Goal: Task Accomplishment & Management: Complete application form

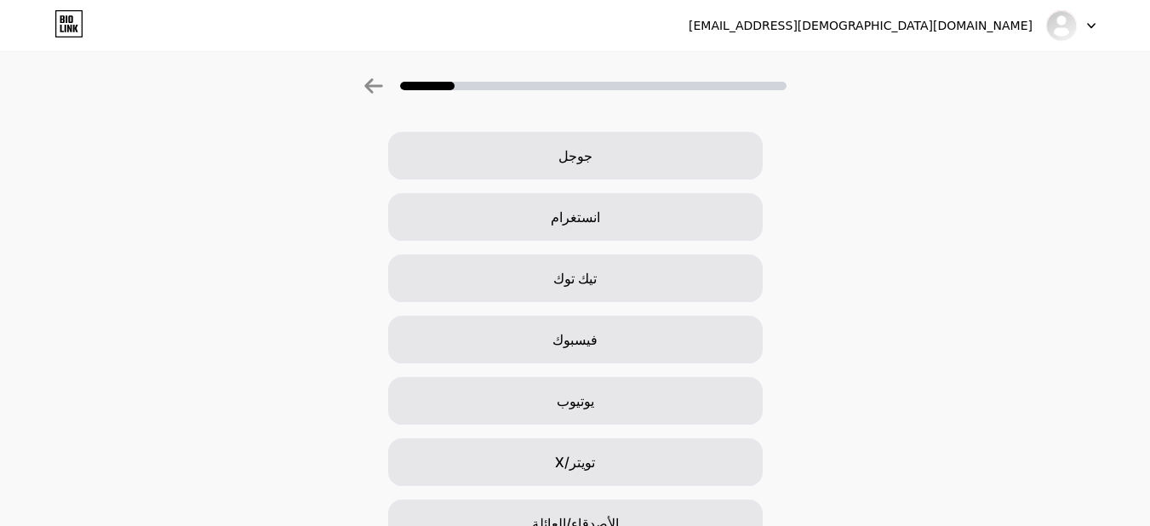
scroll to position [60, 0]
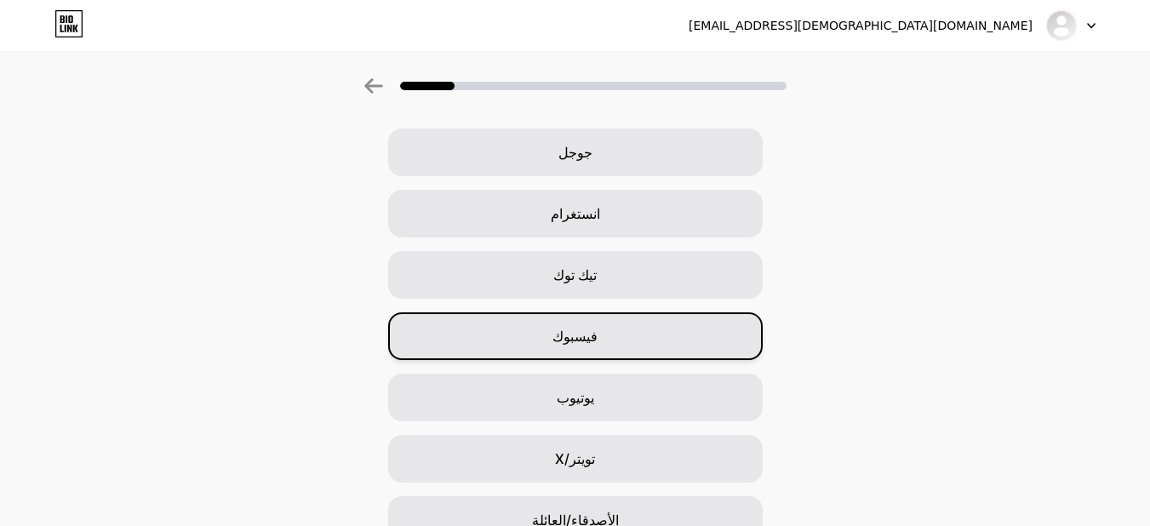
click at [613, 329] on div "فيسبوك" at bounding box center [575, 336] width 375 height 48
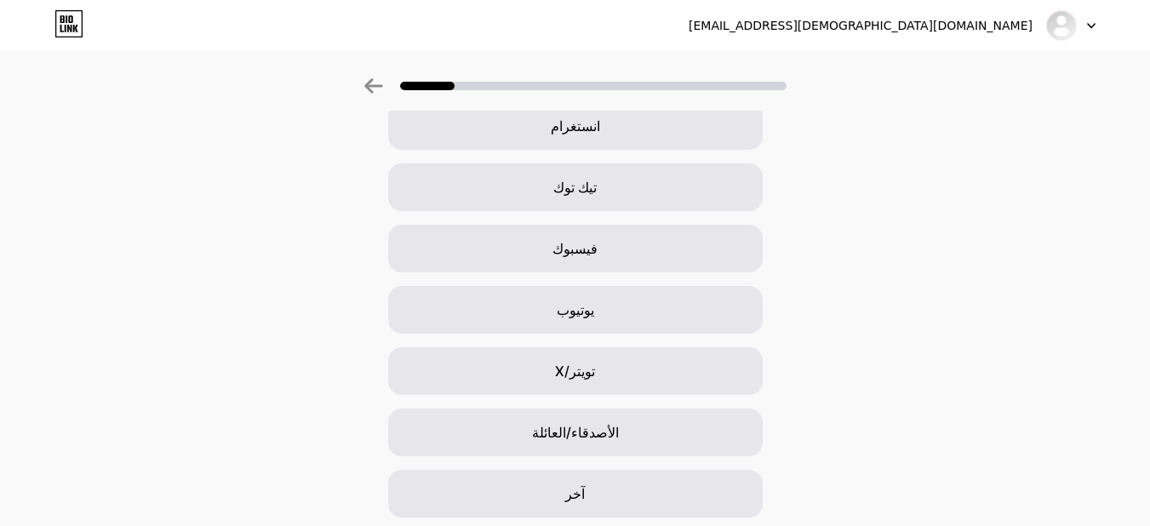
scroll to position [147, 0]
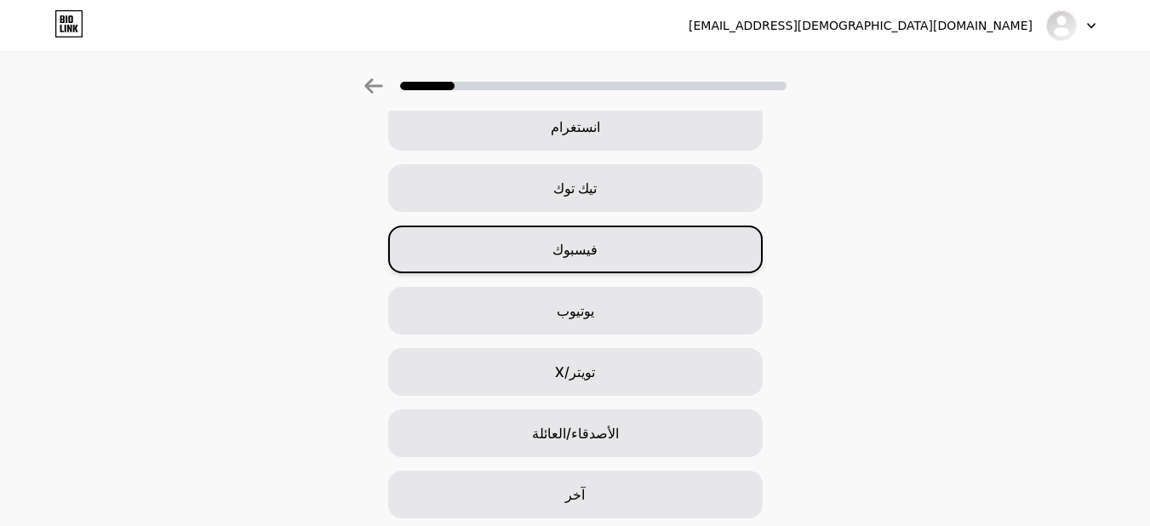
click at [612, 239] on div "فيسبوك" at bounding box center [575, 250] width 375 height 48
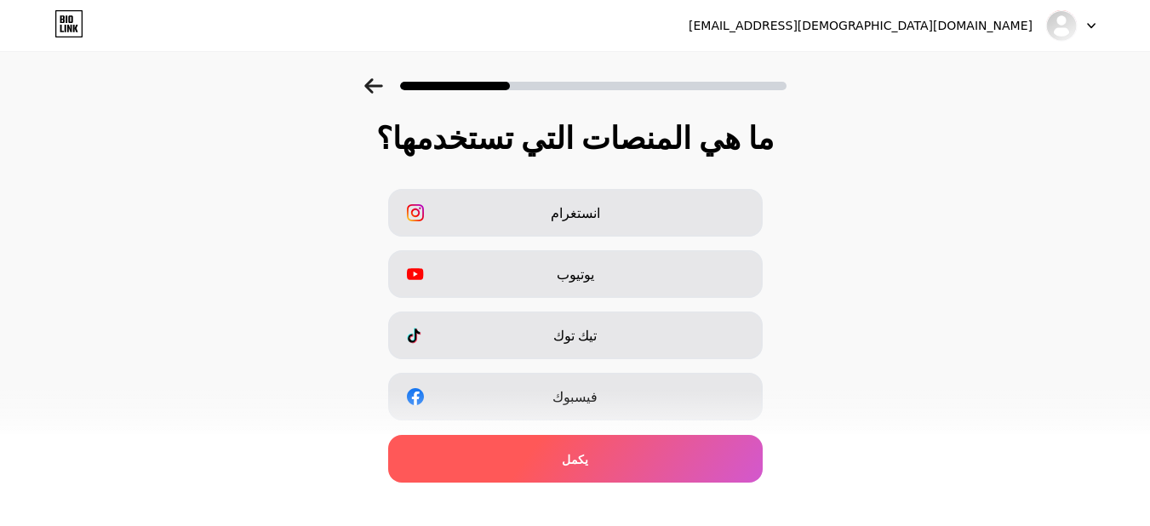
click at [572, 468] on div "يكمل" at bounding box center [575, 459] width 375 height 48
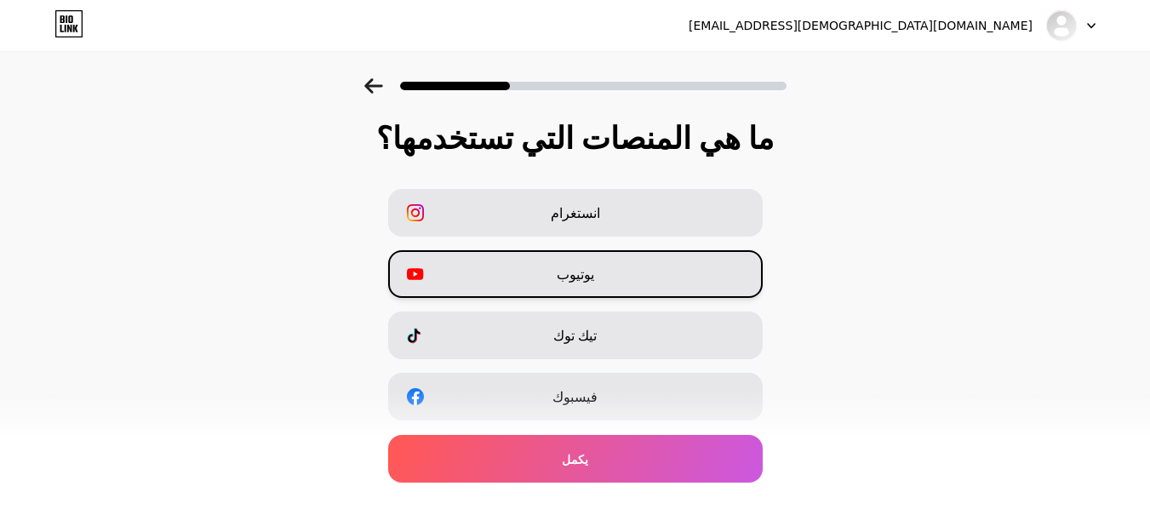
click at [601, 274] on div "يوتيوب" at bounding box center [575, 274] width 375 height 48
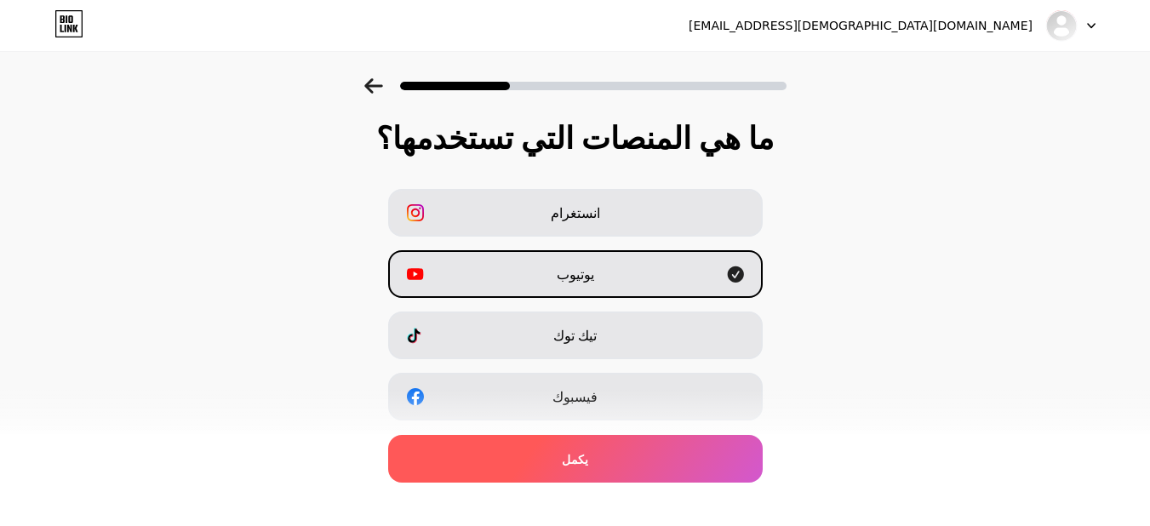
click at [563, 475] on div "يكمل" at bounding box center [575, 459] width 375 height 48
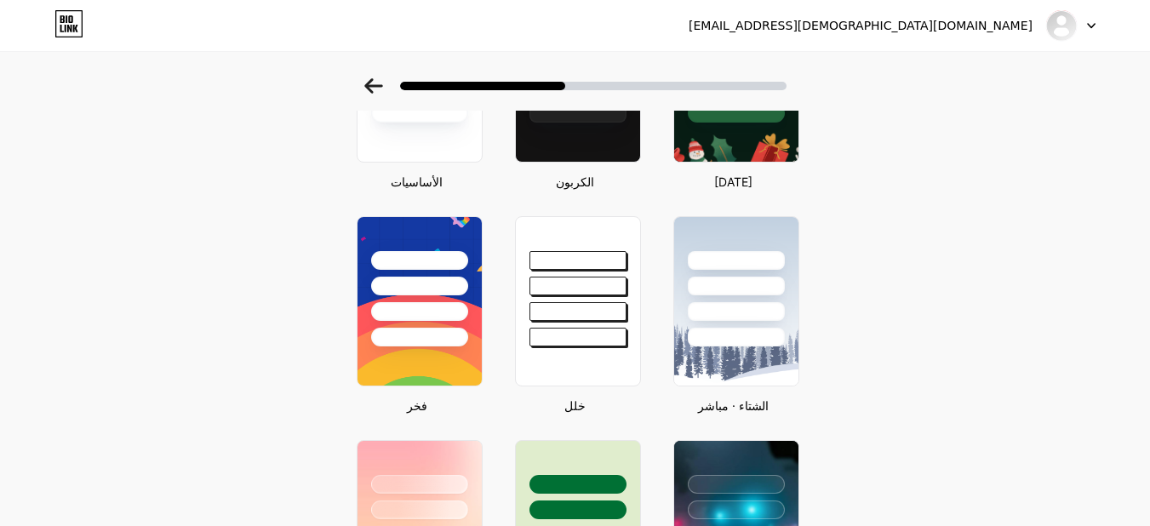
scroll to position [205, 0]
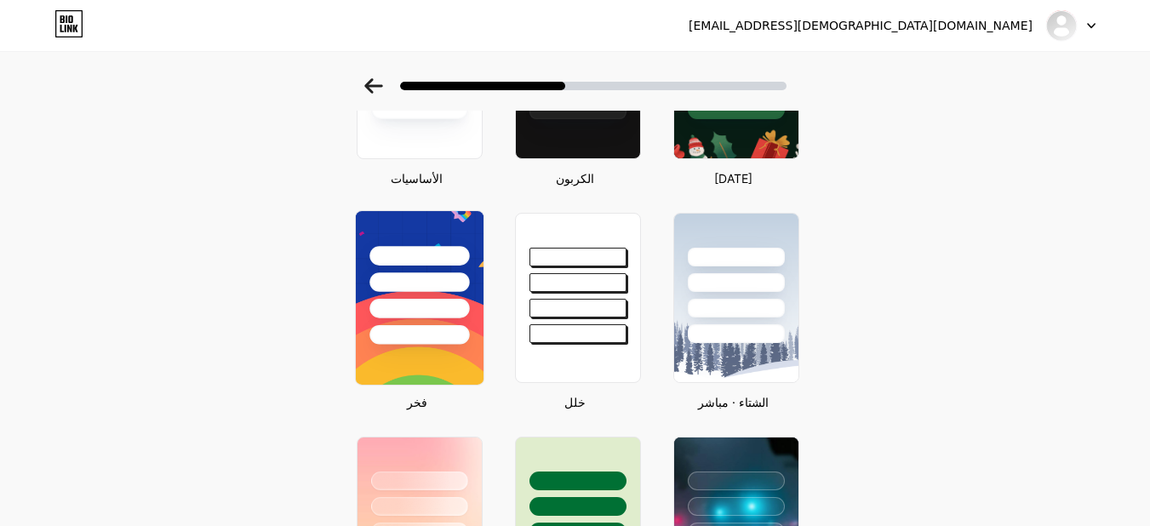
click at [468, 274] on div at bounding box center [420, 282] width 100 height 20
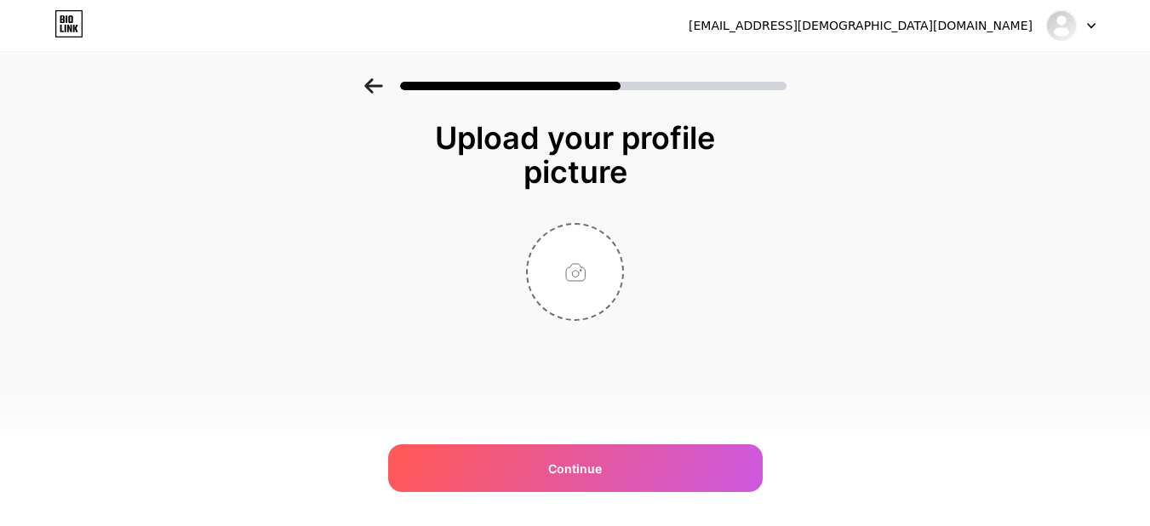
scroll to position [0, 0]
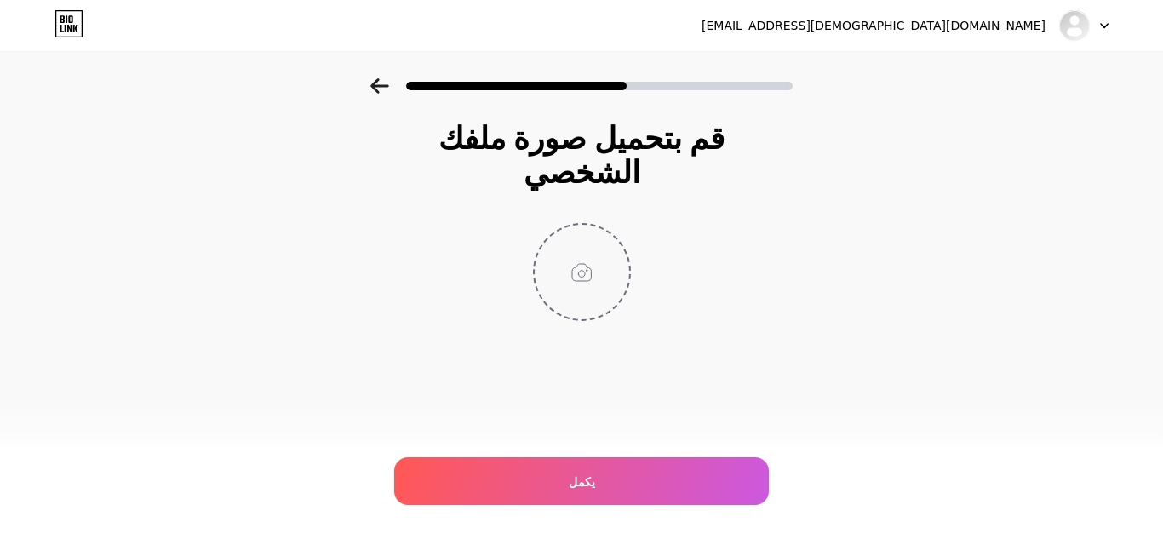
click at [581, 239] on input "file" at bounding box center [582, 272] width 95 height 95
type input "C:\fakepath\بشائر القرآن.jpg"
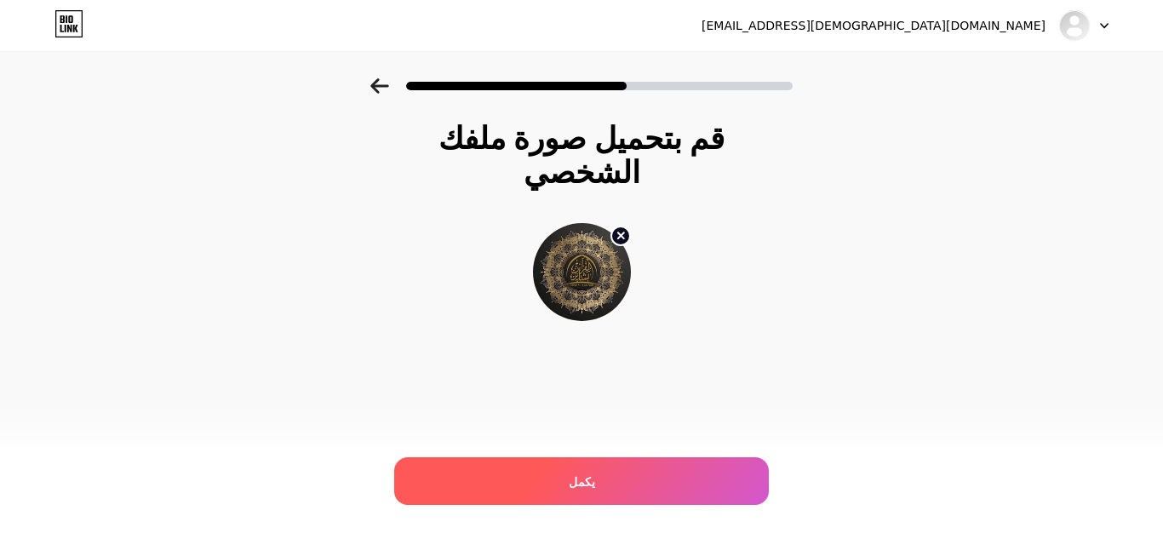
click at [596, 487] on div "يكمل" at bounding box center [581, 481] width 375 height 48
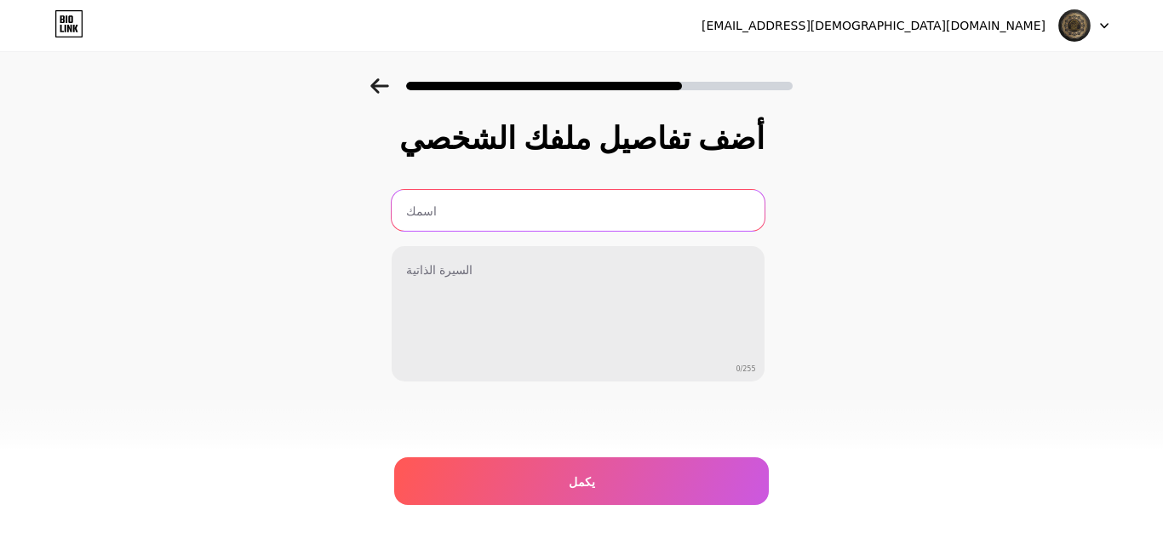
click at [658, 223] on input "text" at bounding box center [578, 210] width 373 height 41
type input "بشائر [DEMOGRAPHIC_DATA]"
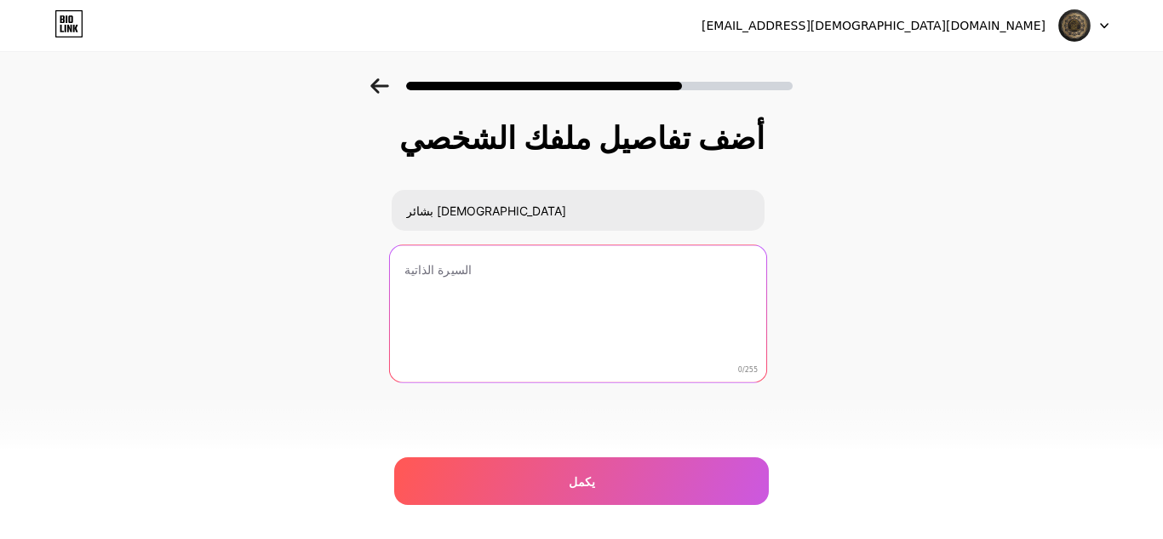
click at [621, 283] on textarea at bounding box center [577, 314] width 376 height 139
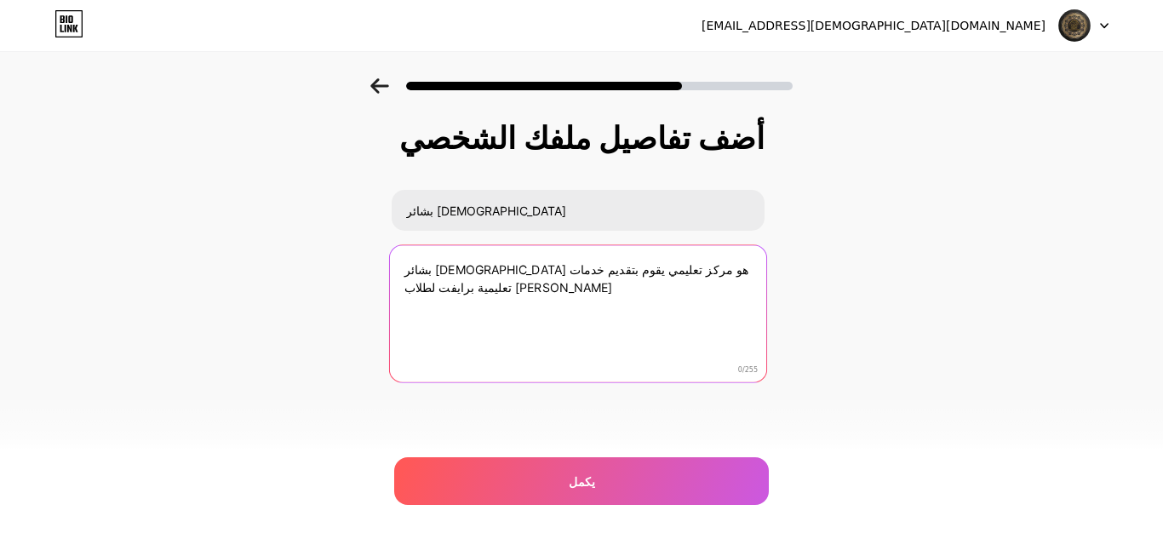
type textarea "بشائر القرآن هو مركز تعليمي يقوم بتقديم خدمات تعليمية برايفت لطلاب الأزهر التجر…"
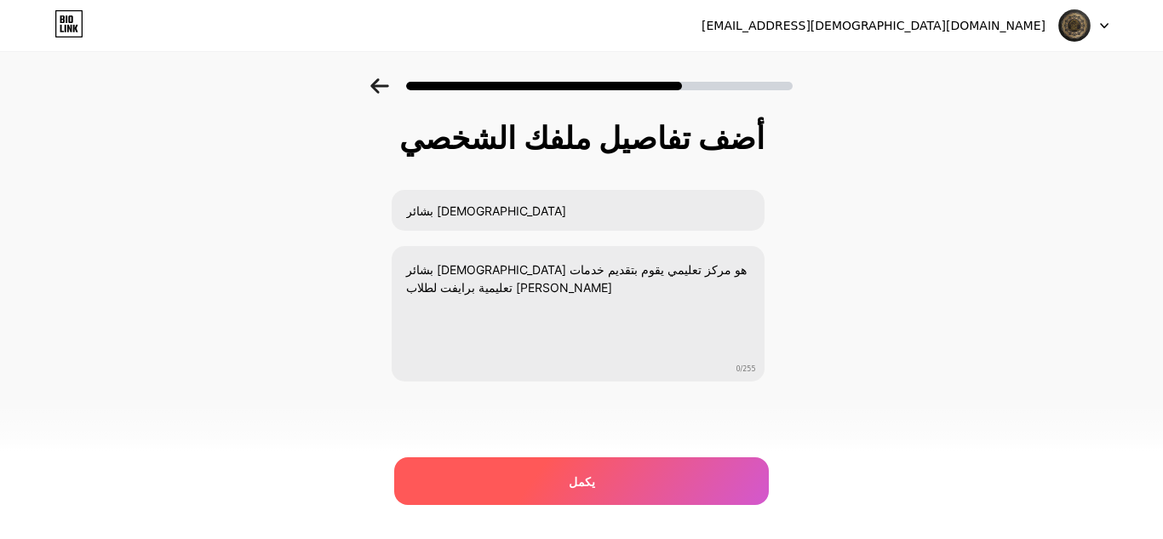
click at [560, 478] on div "يكمل" at bounding box center [581, 481] width 375 height 48
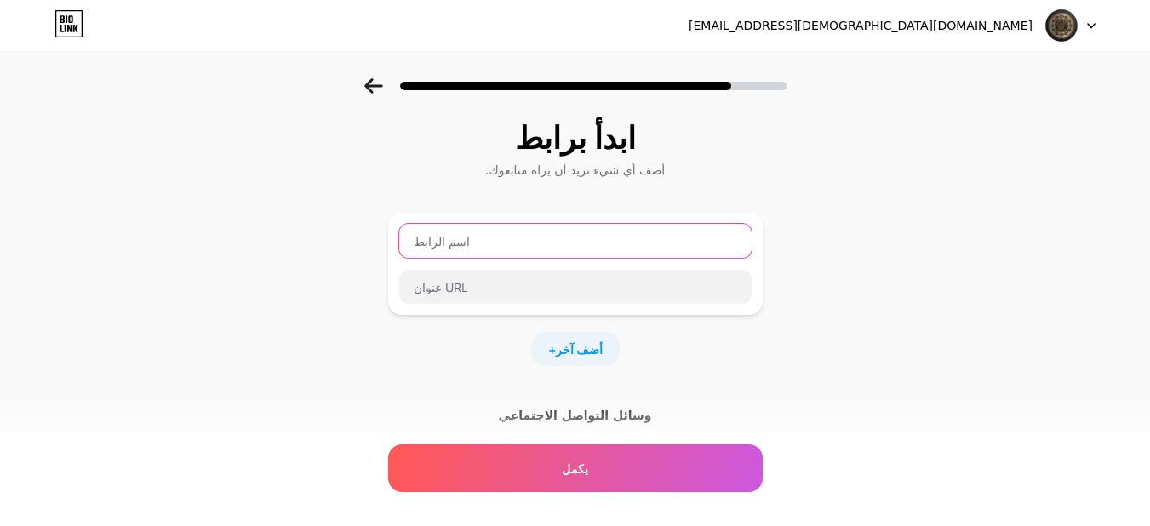
click at [667, 249] on input "text" at bounding box center [575, 241] width 352 height 34
click at [682, 253] on input "text" at bounding box center [575, 241] width 352 height 34
type input "صفحتي على الفيس بوك"
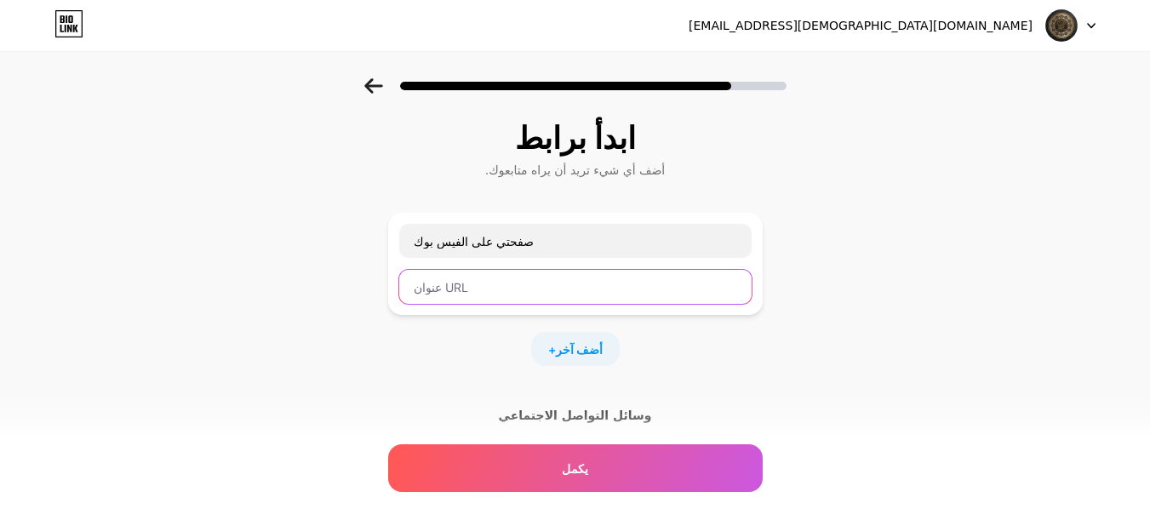
click at [507, 289] on input "text" at bounding box center [575, 287] width 352 height 34
paste input "https://www.facebook.com/BashaerQuran"
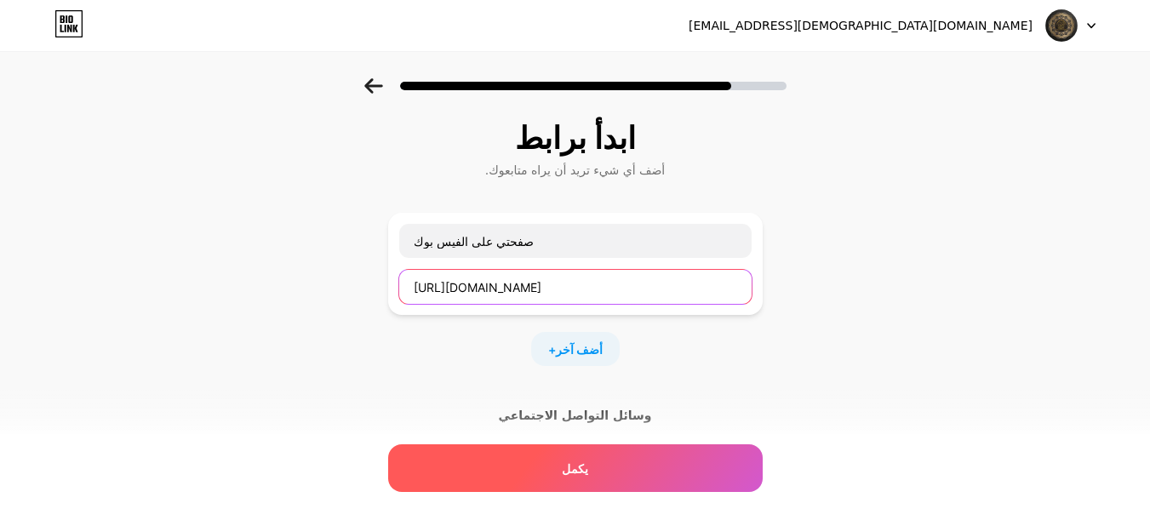
type input "https://www.facebook.com/BashaerQuran"
click at [597, 467] on div "يكمل" at bounding box center [575, 468] width 375 height 48
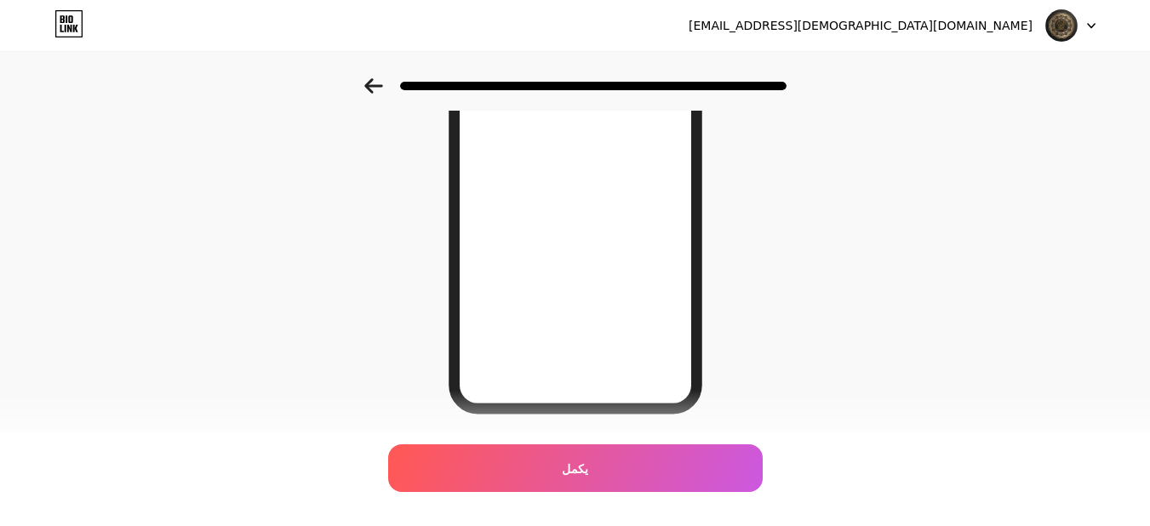
scroll to position [329, 0]
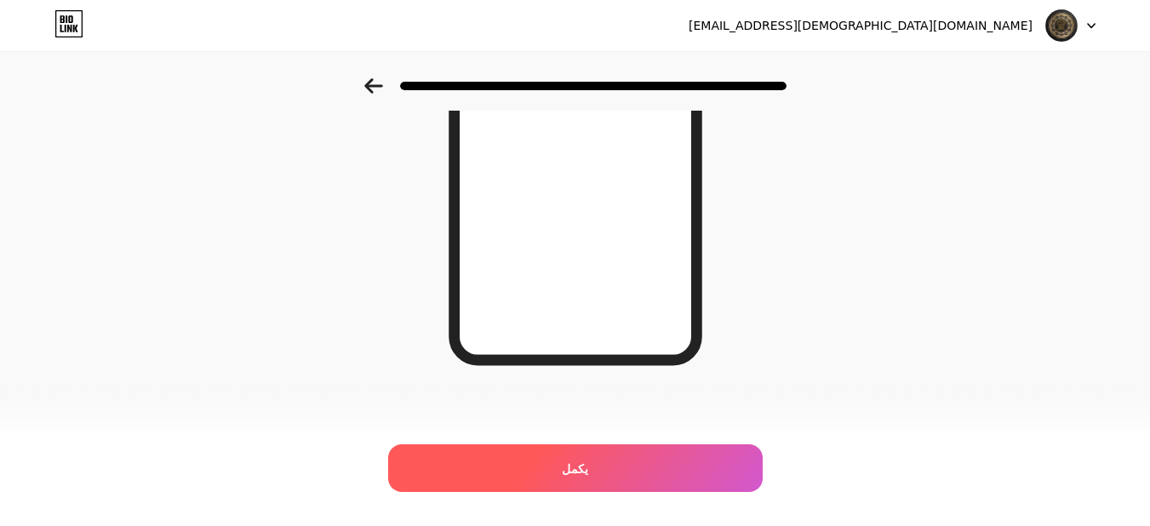
click at [602, 460] on div "يكمل" at bounding box center [575, 468] width 375 height 48
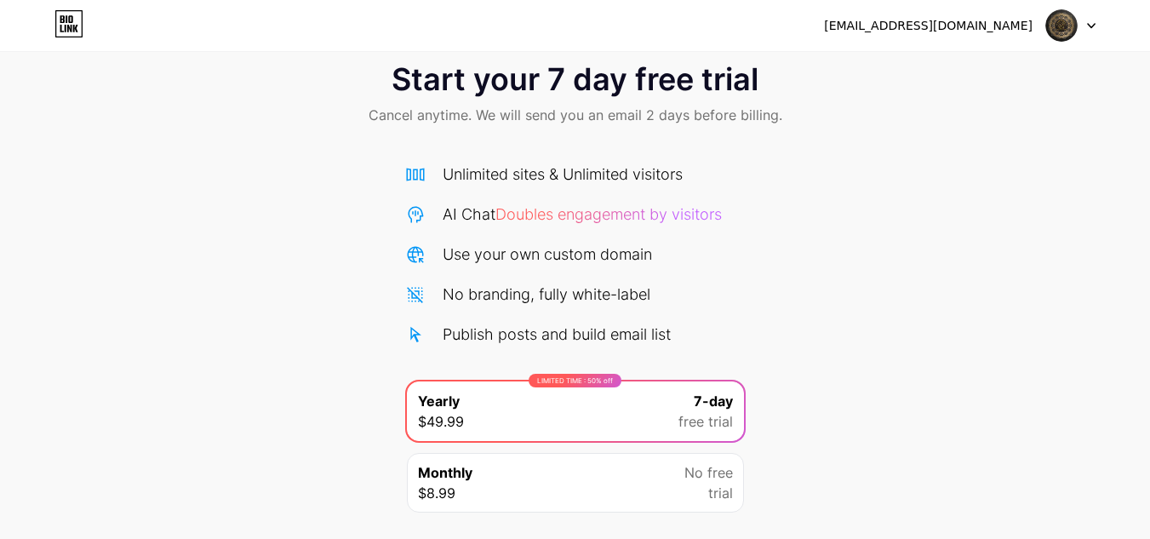
scroll to position [34, 0]
click at [1082, 27] on div at bounding box center [1070, 25] width 49 height 31
click at [1012, 168] on div "Start your 7 day free trial Cancel anytime. We will send you an email 2 days be…" at bounding box center [575, 313] width 1150 height 539
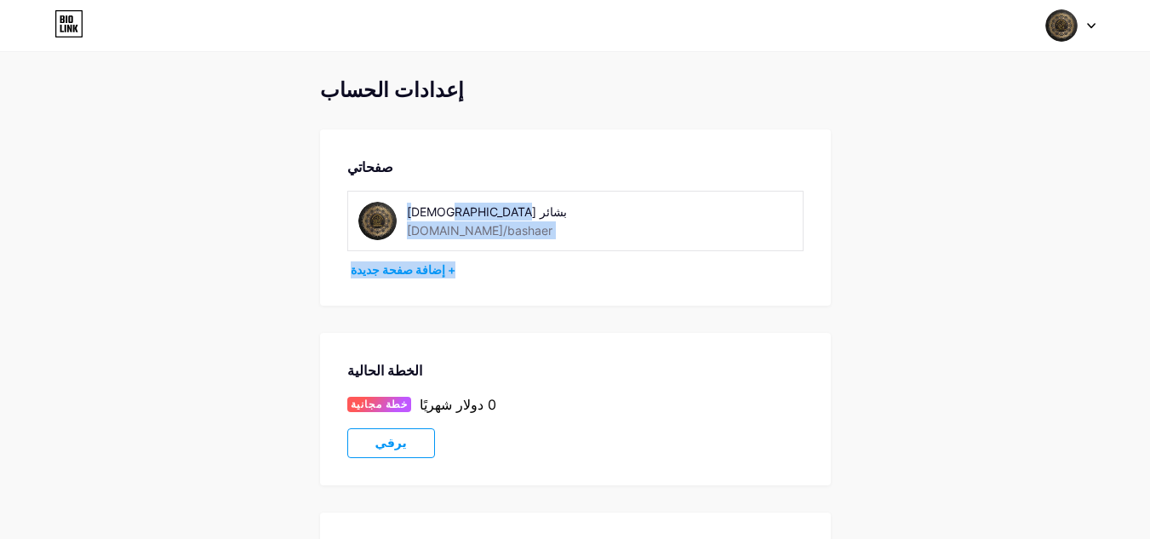
drag, startPoint x: 1145, startPoint y: 227, endPoint x: 1147, endPoint y: 268, distance: 40.9
click at [1147, 268] on div "إعدادات الحساب صفحاتي بشائر القرآن bio.link/bashaer + إضافة صفحة جديدة الخطة ال…" at bounding box center [575, 480] width 1150 height 805
click at [1136, 269] on div "إعدادات الحساب صفحاتي بشائر القرآن bio.link/bashaer + إضافة صفحة جديدة الخطة ال…" at bounding box center [575, 480] width 1150 height 805
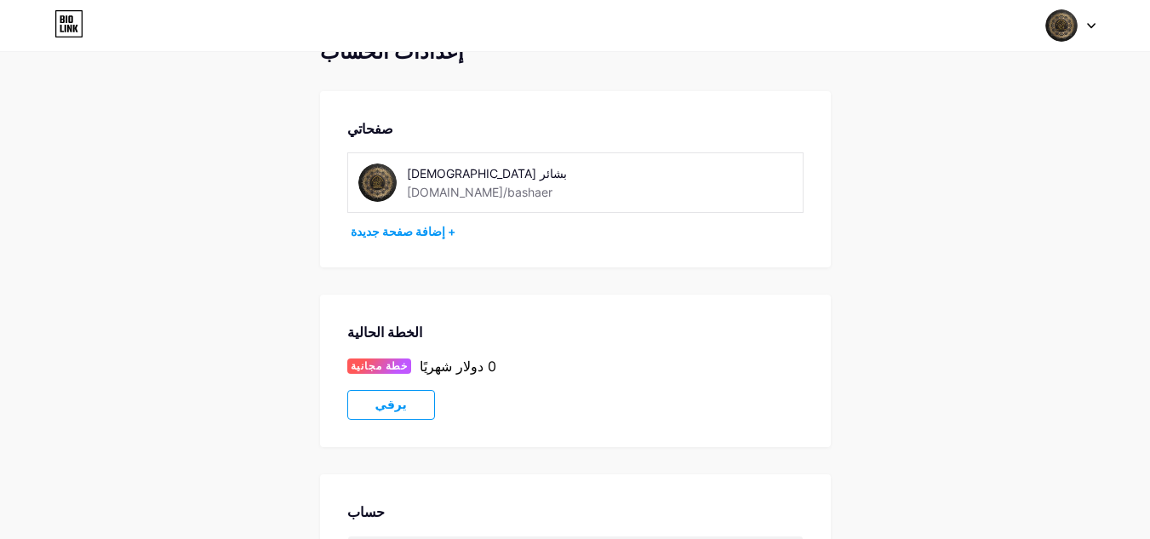
scroll to position [33, 0]
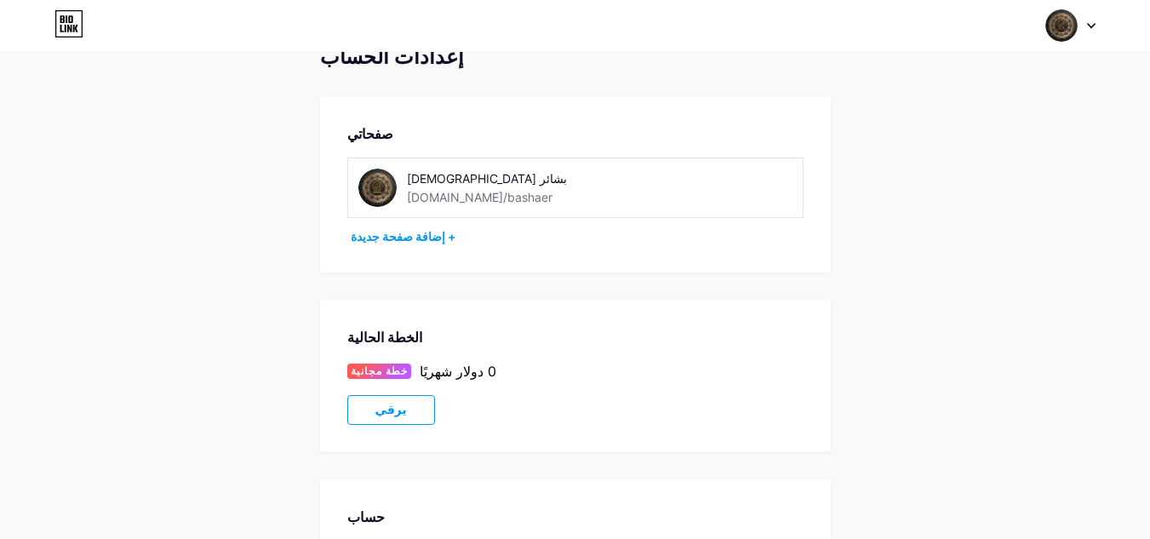
click at [1083, 22] on div at bounding box center [1070, 25] width 49 height 31
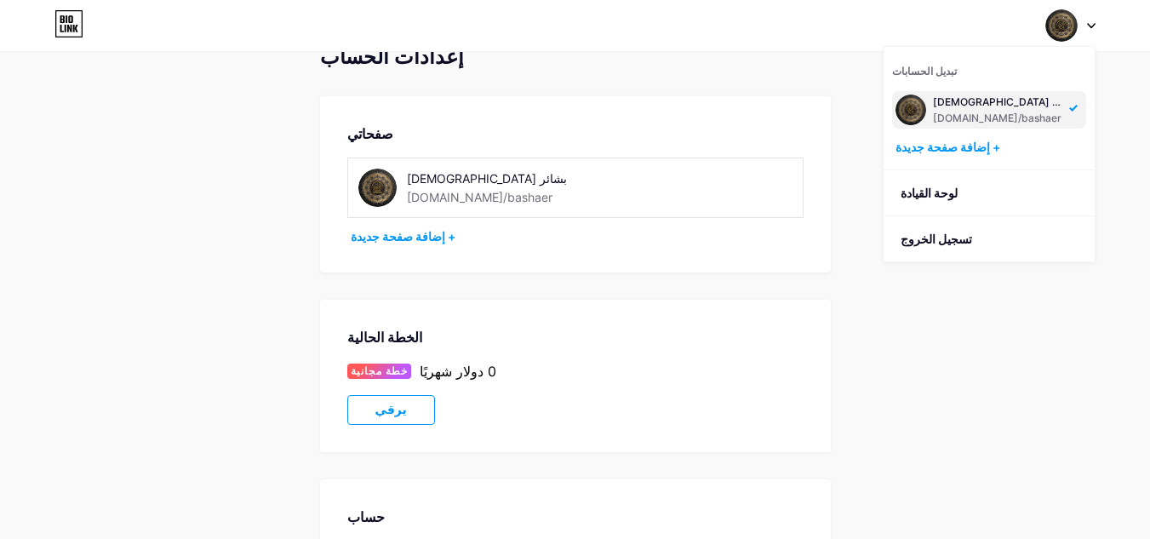
click at [998, 114] on font "[DOMAIN_NAME]/bashaer" at bounding box center [997, 118] width 129 height 13
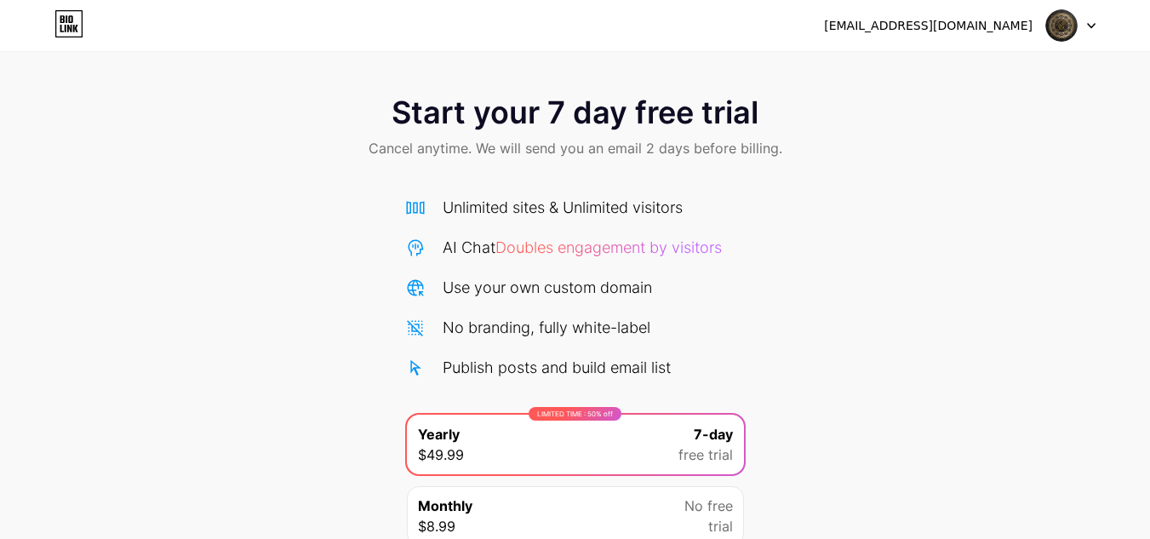
click at [1067, 17] on img at bounding box center [1062, 25] width 32 height 32
click at [1081, 124] on div "Start your 7 day free trial Cancel anytime. We will send you an email 2 days be…" at bounding box center [575, 128] width 1150 height 100
drag, startPoint x: 856, startPoint y: 34, endPoint x: 1032, endPoint y: 17, distance: 176.2
click at [1032, 17] on div "bashaer.quran.2014@gmail.com Logout" at bounding box center [575, 25] width 1150 height 31
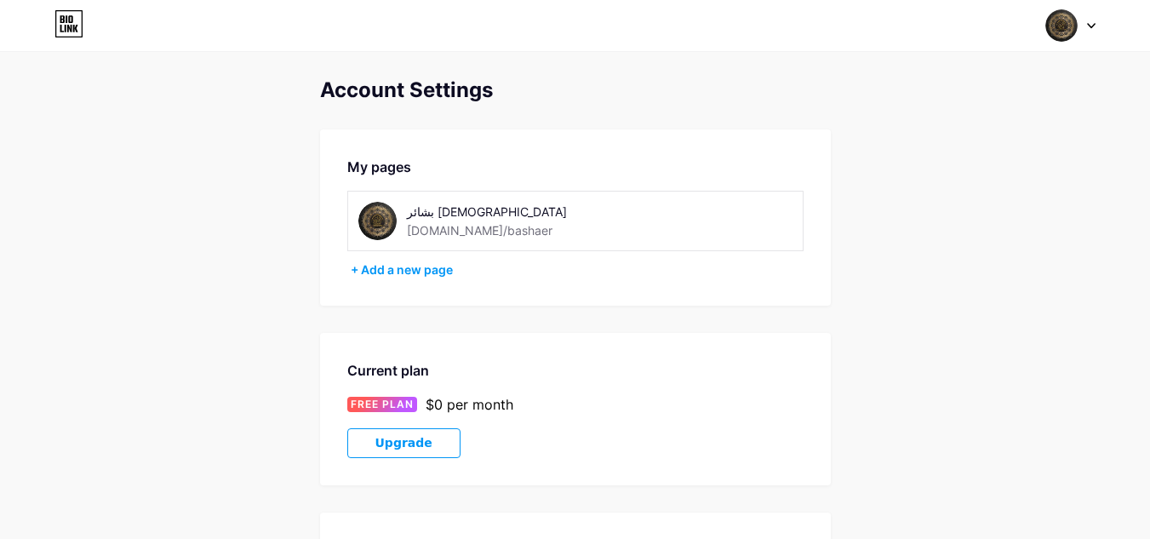
click at [1066, 28] on img at bounding box center [1062, 25] width 32 height 32
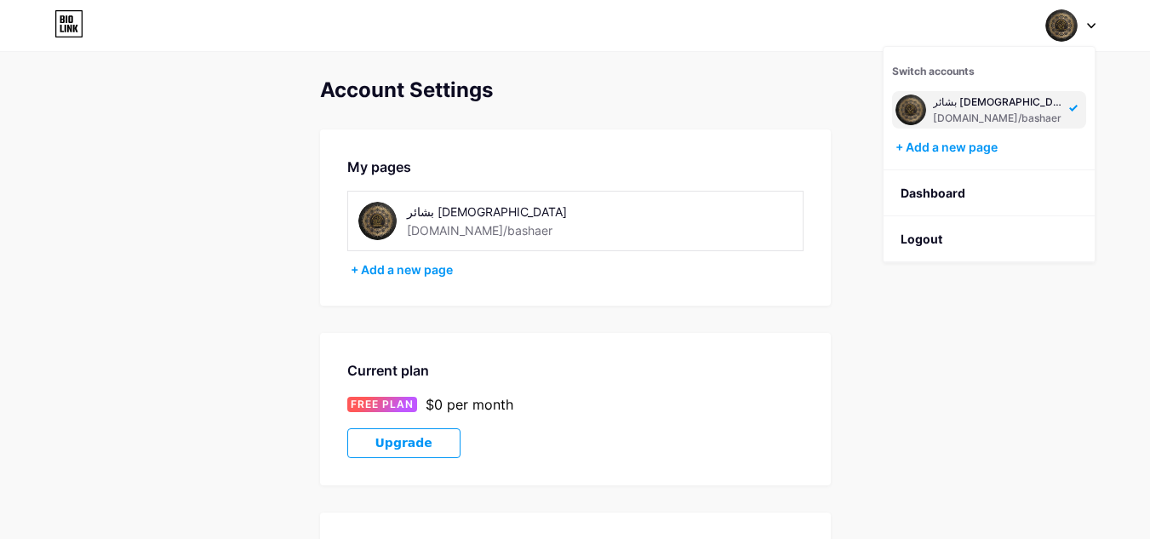
click at [1059, 26] on img at bounding box center [1062, 25] width 32 height 32
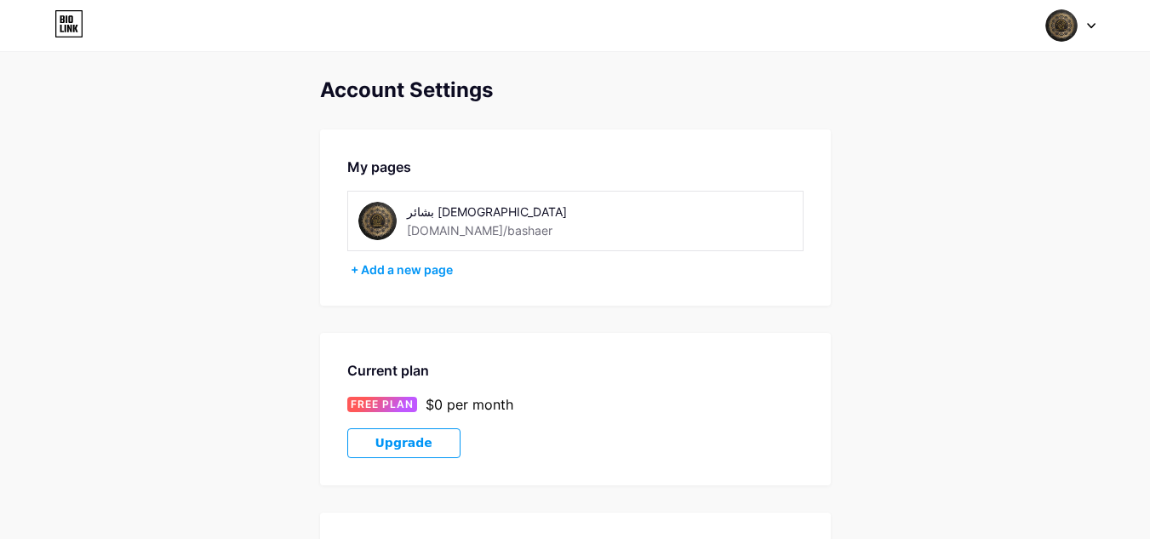
click at [1089, 23] on icon at bounding box center [1091, 26] width 9 height 6
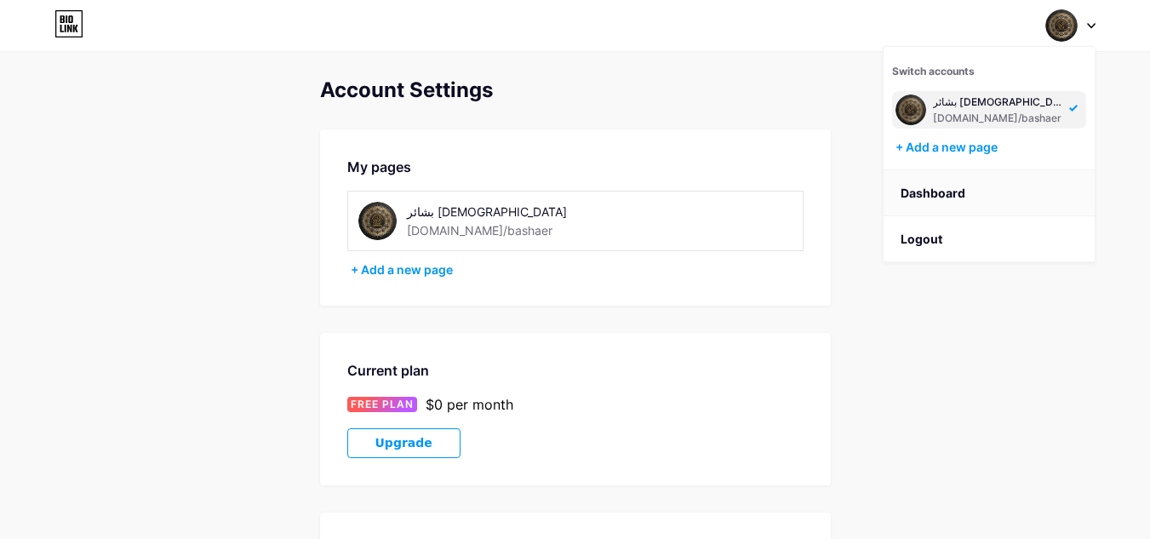
click at [938, 201] on link "Dashboard" at bounding box center [989, 193] width 211 height 46
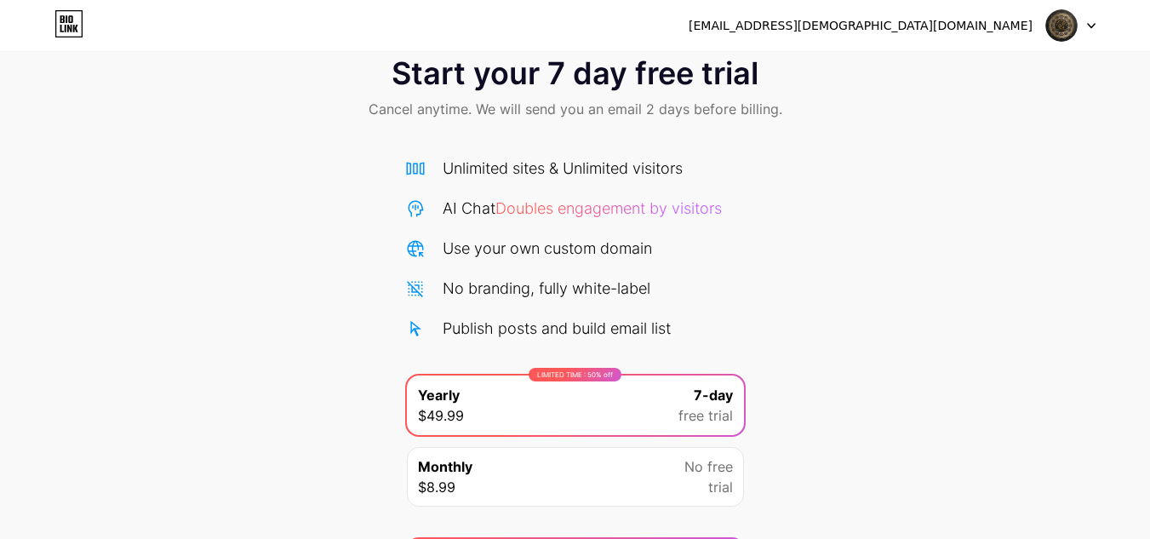
scroll to position [41, 0]
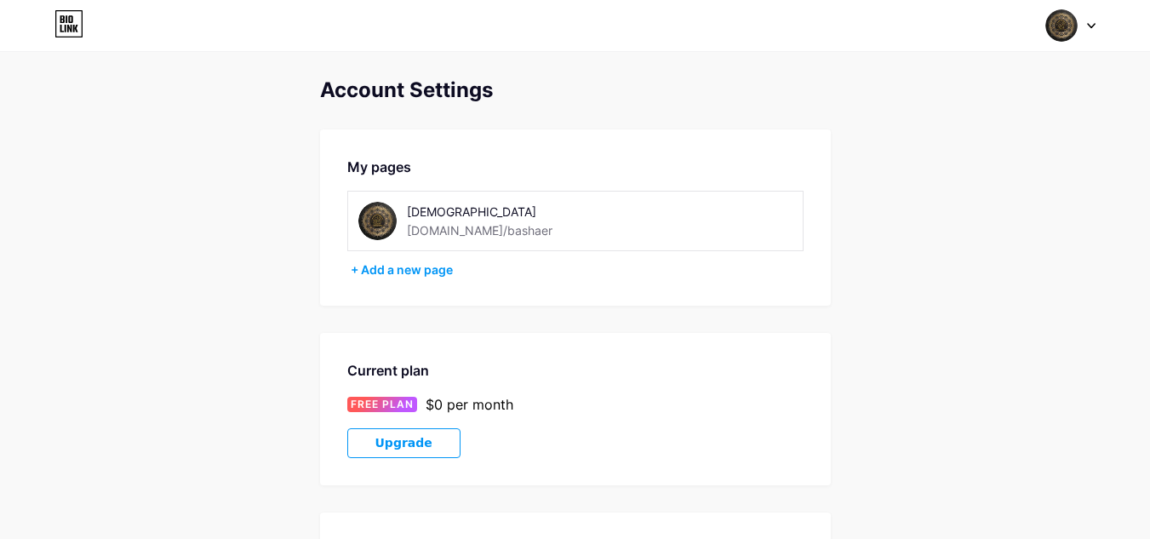
click at [1076, 20] on img at bounding box center [1062, 25] width 32 height 32
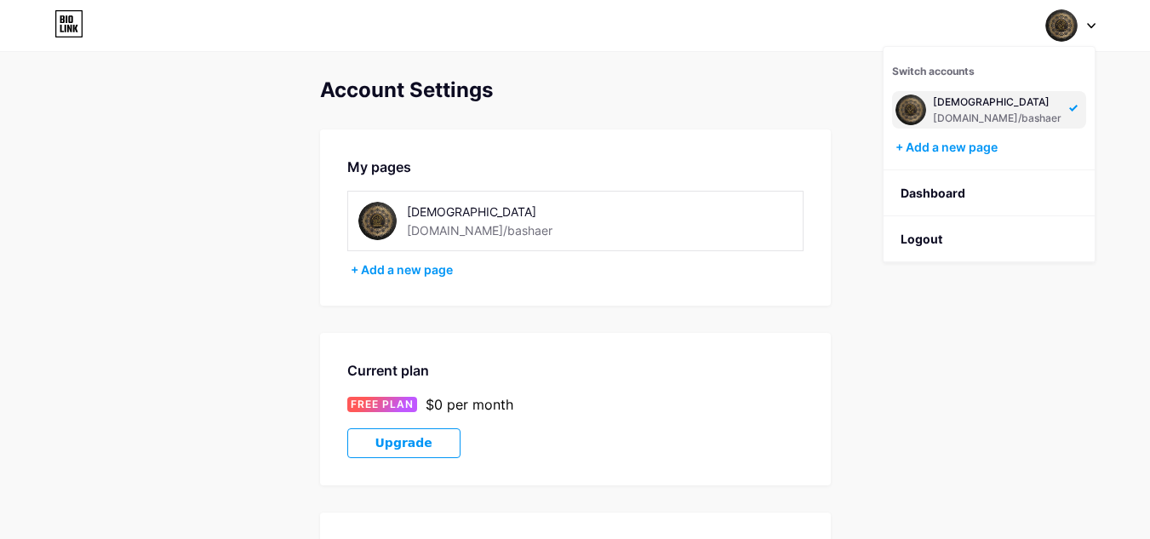
click at [1070, 357] on div "Account Settings My pages بشائر [DEMOGRAPHIC_DATA] [DOMAIN_NAME]/bashaer + Add …" at bounding box center [575, 480] width 1150 height 805
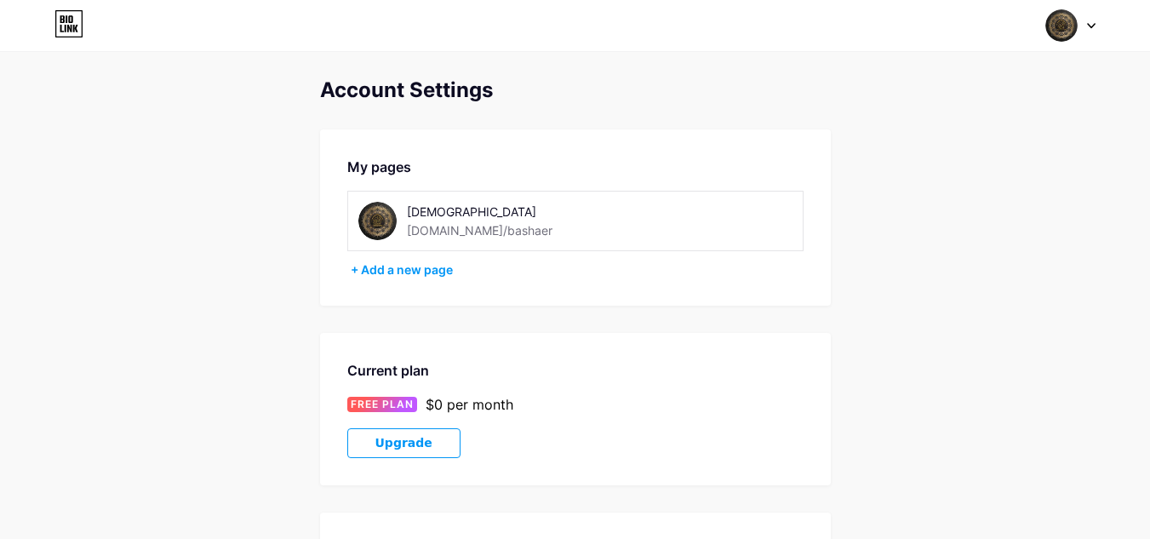
click at [149, 217] on div "Account Settings My pages بشائر [DEMOGRAPHIC_DATA] [DOMAIN_NAME]/bashaer + Add …" at bounding box center [575, 480] width 1150 height 805
